Goal: Contribute content: Add original content to the website for others to see

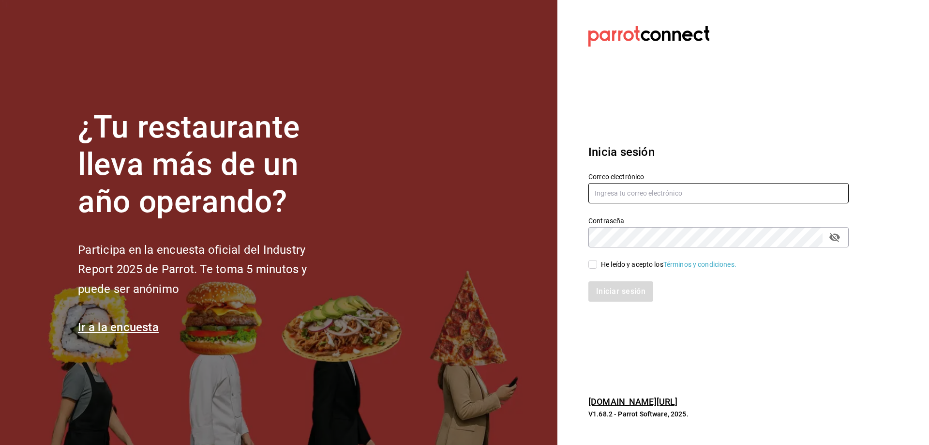
click at [659, 196] on input "text" at bounding box center [719, 193] width 260 height 20
type input "F"
type input "[EMAIL_ADDRESS][DOMAIN_NAME]"
click at [593, 262] on input "He leído y acepto los Términos y condiciones." at bounding box center [593, 264] width 9 height 9
checkbox input "true"
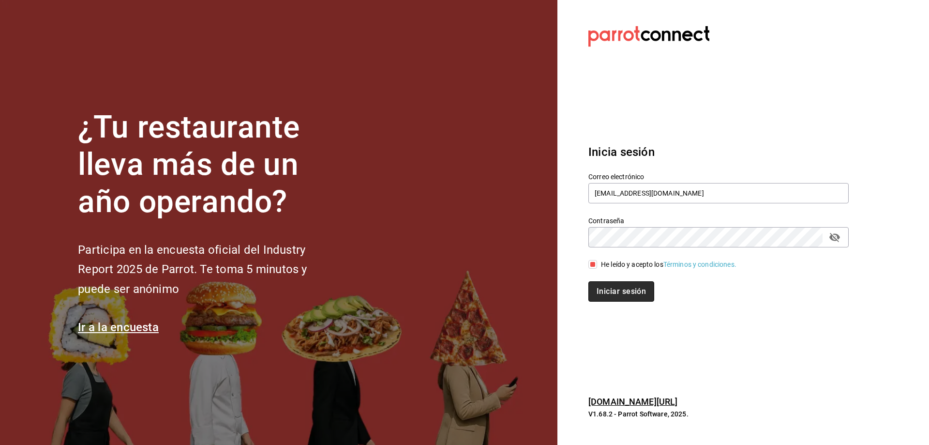
click at [603, 282] on button "Iniciar sesión" at bounding box center [622, 291] width 66 height 20
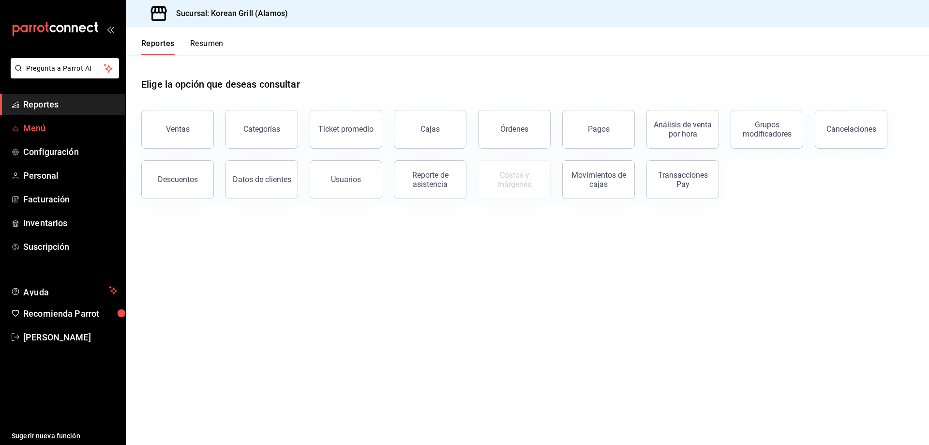
click at [100, 125] on span "Menú" at bounding box center [70, 128] width 94 height 13
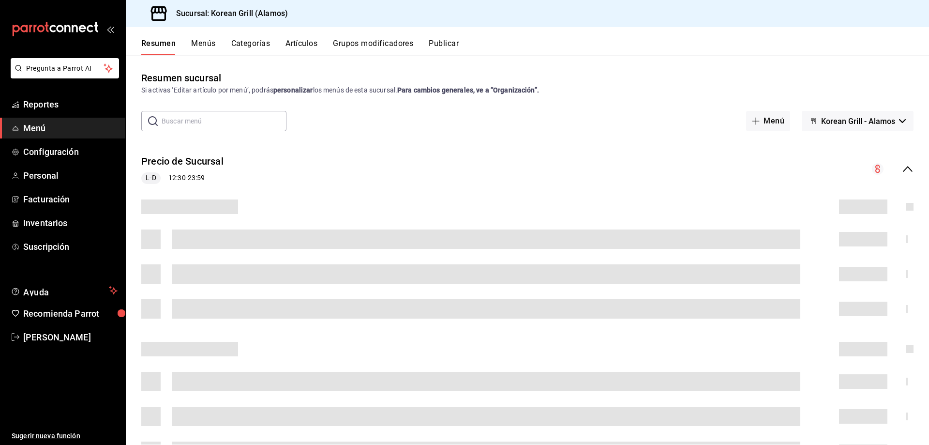
click at [313, 47] on button "Artículos" at bounding box center [302, 47] width 32 height 16
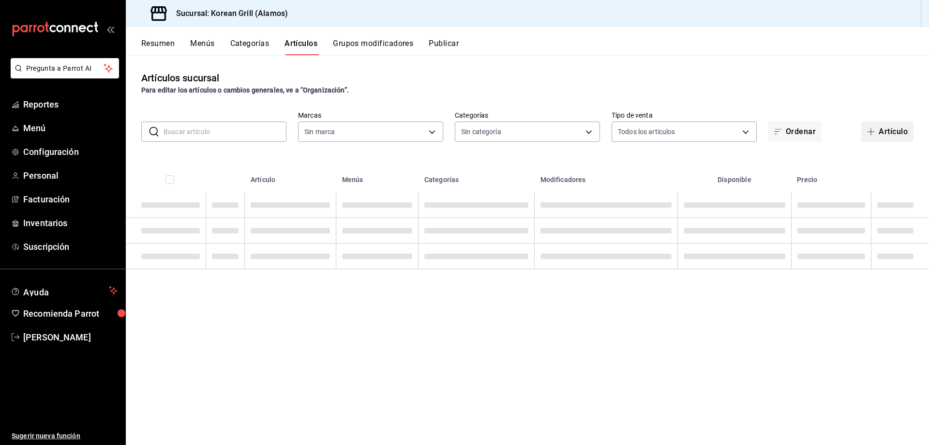
type input "cc12c297-4c05-42b1-96b0-388e07c2abec"
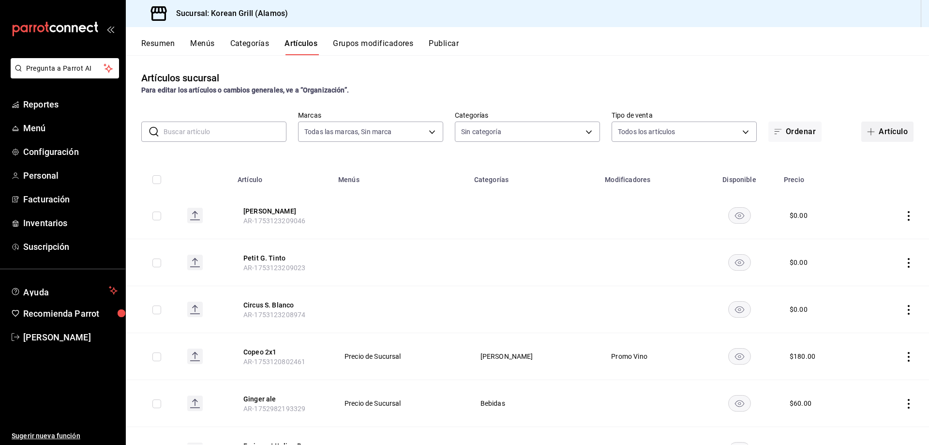
click at [895, 125] on button "Artículo" at bounding box center [888, 132] width 52 height 20
type input "70ca1cf9-c234-463d-a7d1-8263e445c16a,c663637b-25b5-407b-9ca7-076157a19805,6f569…"
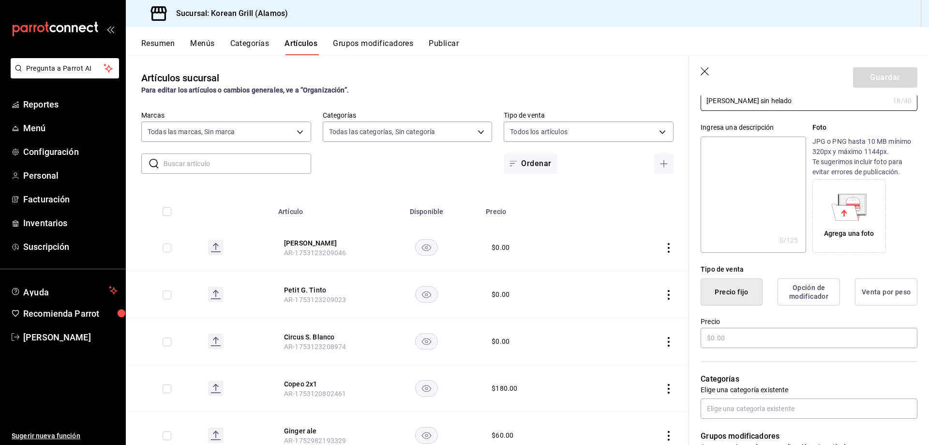
scroll to position [145, 0]
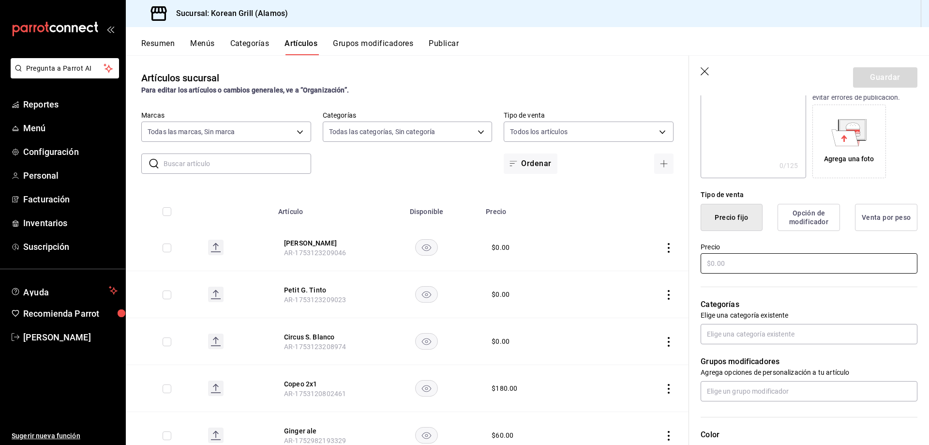
type input "[PERSON_NAME] sin helado"
click at [768, 266] on input "text" at bounding box center [809, 263] width 217 height 20
type input "$75.00"
click at [758, 340] on input "text" at bounding box center [809, 334] width 217 height 20
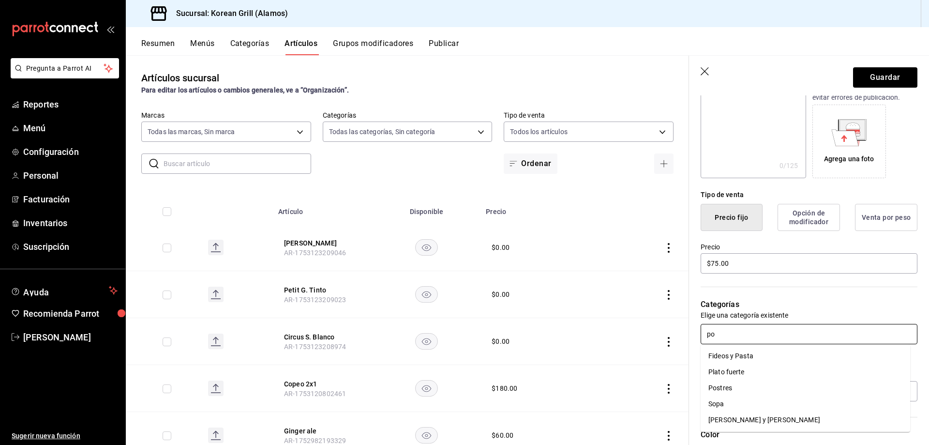
type input "pos"
click at [734, 352] on li "Postres" at bounding box center [806, 356] width 210 height 16
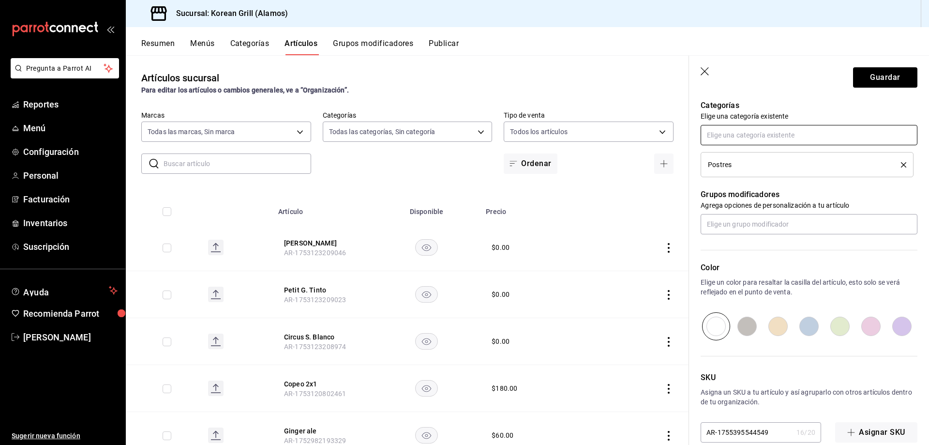
scroll to position [361, 0]
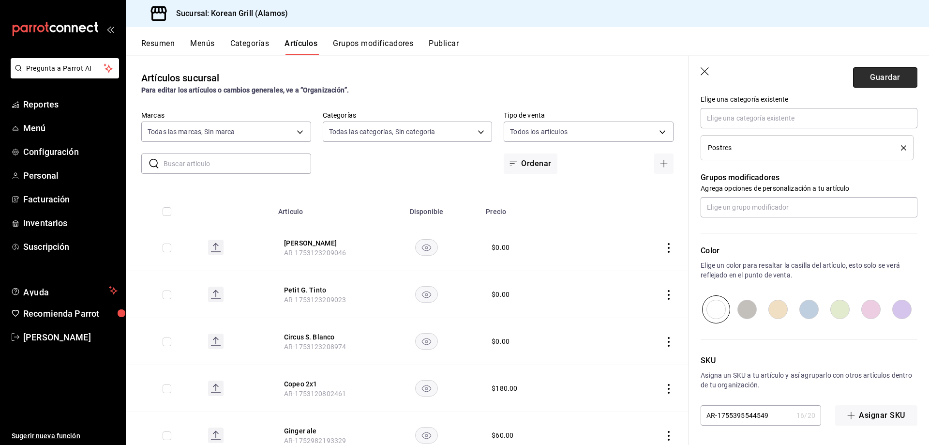
click at [881, 76] on button "Guardar" at bounding box center [885, 77] width 64 height 20
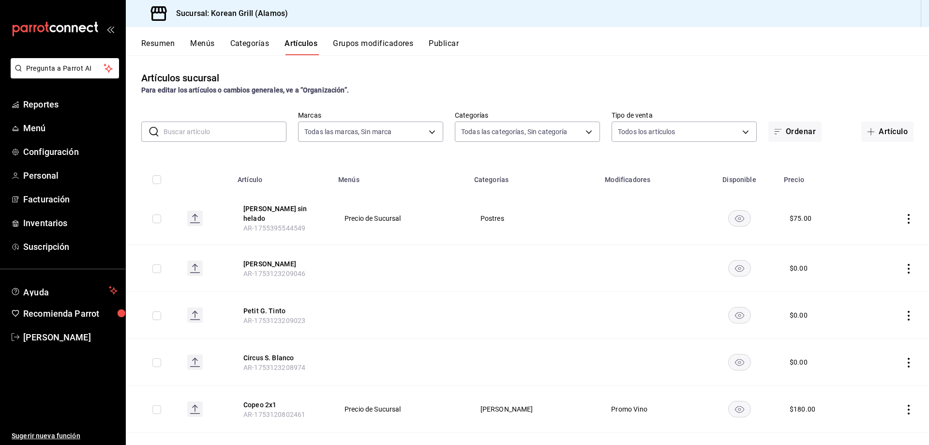
click at [449, 39] on button "Publicar" at bounding box center [444, 47] width 30 height 16
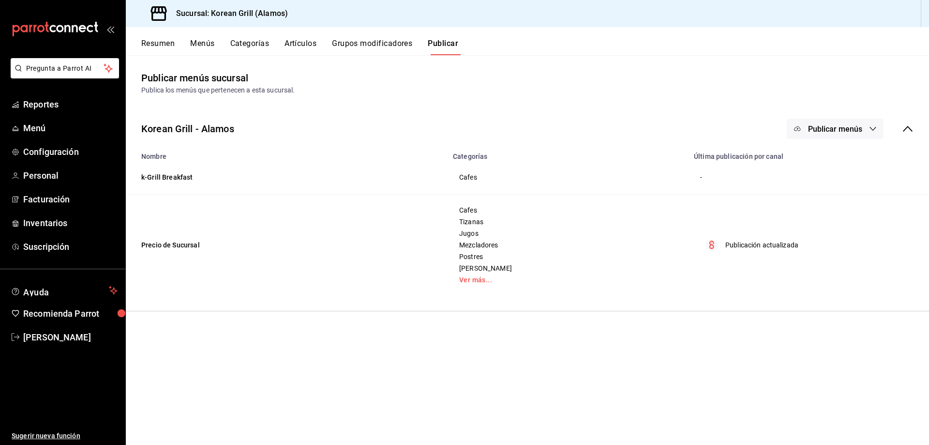
click at [841, 130] on span "Publicar menús" at bounding box center [835, 128] width 54 height 9
click at [831, 152] on li "Punto de venta" at bounding box center [835, 160] width 89 height 27
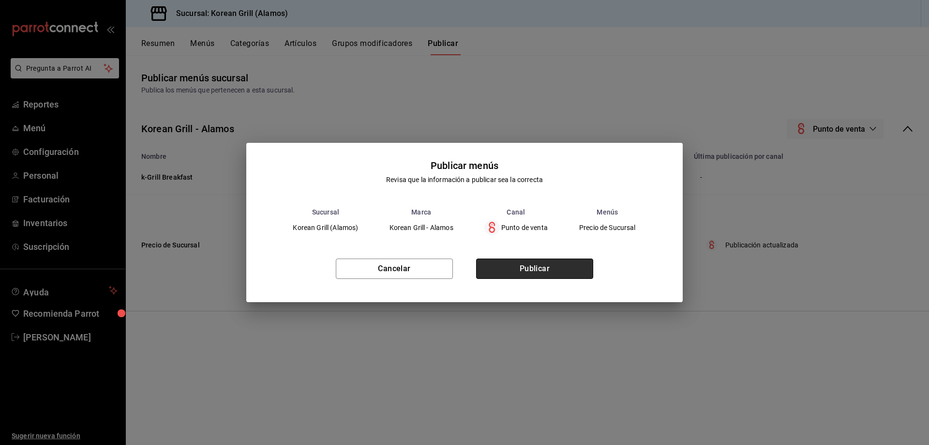
click at [549, 264] on button "Publicar" at bounding box center [534, 268] width 117 height 20
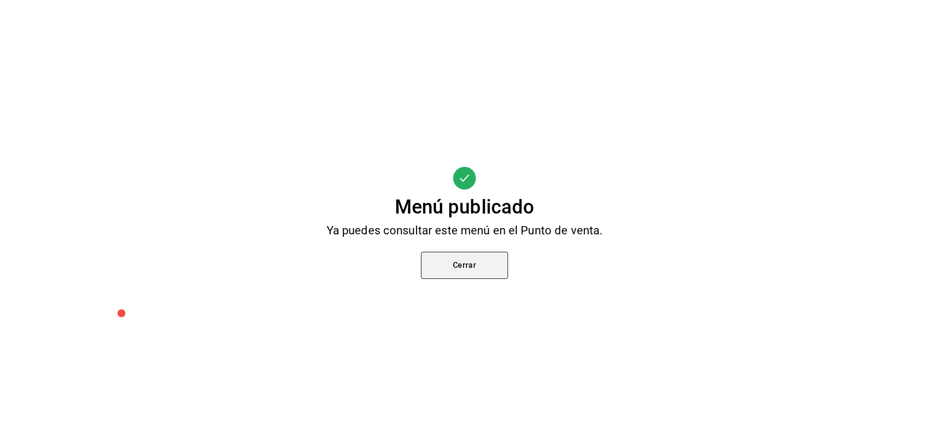
click at [495, 266] on button "Cerrar" at bounding box center [464, 265] width 87 height 27
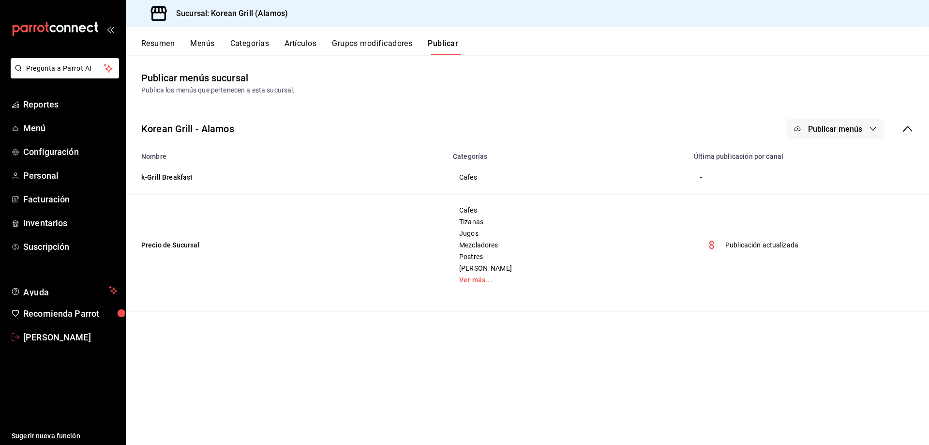
click at [47, 338] on span "Diana Acevedo" at bounding box center [70, 337] width 94 height 13
